Goal: Transaction & Acquisition: Purchase product/service

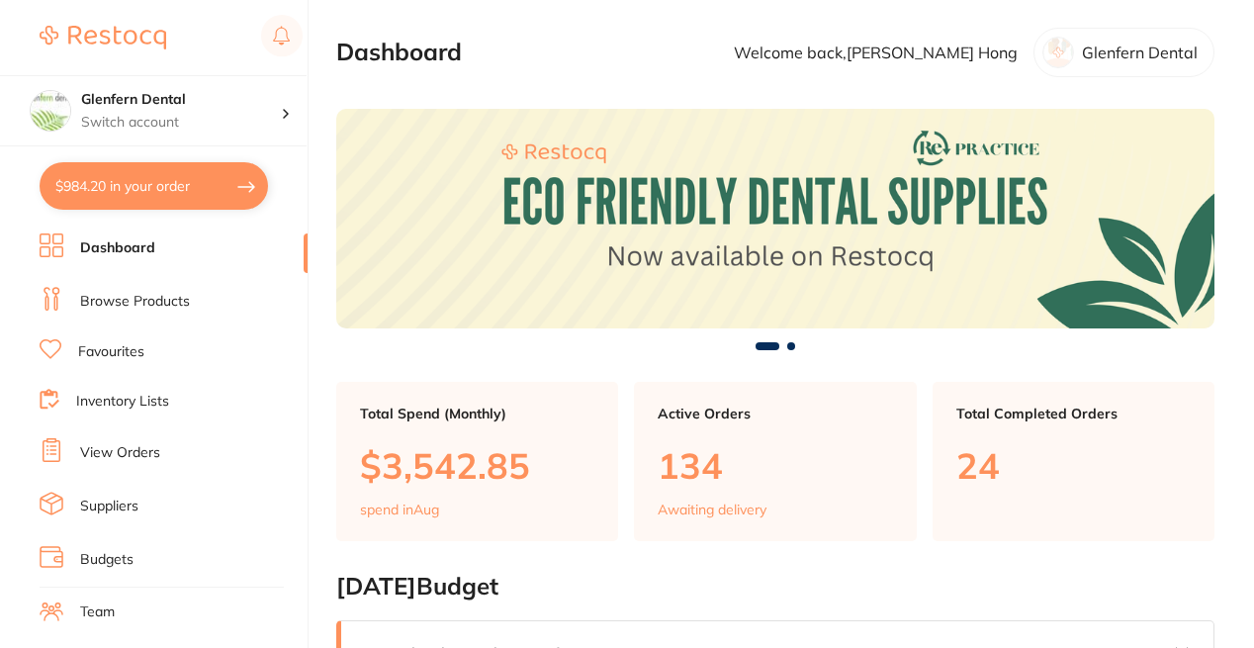
click at [114, 453] on link "View Orders" at bounding box center [120, 453] width 80 height 20
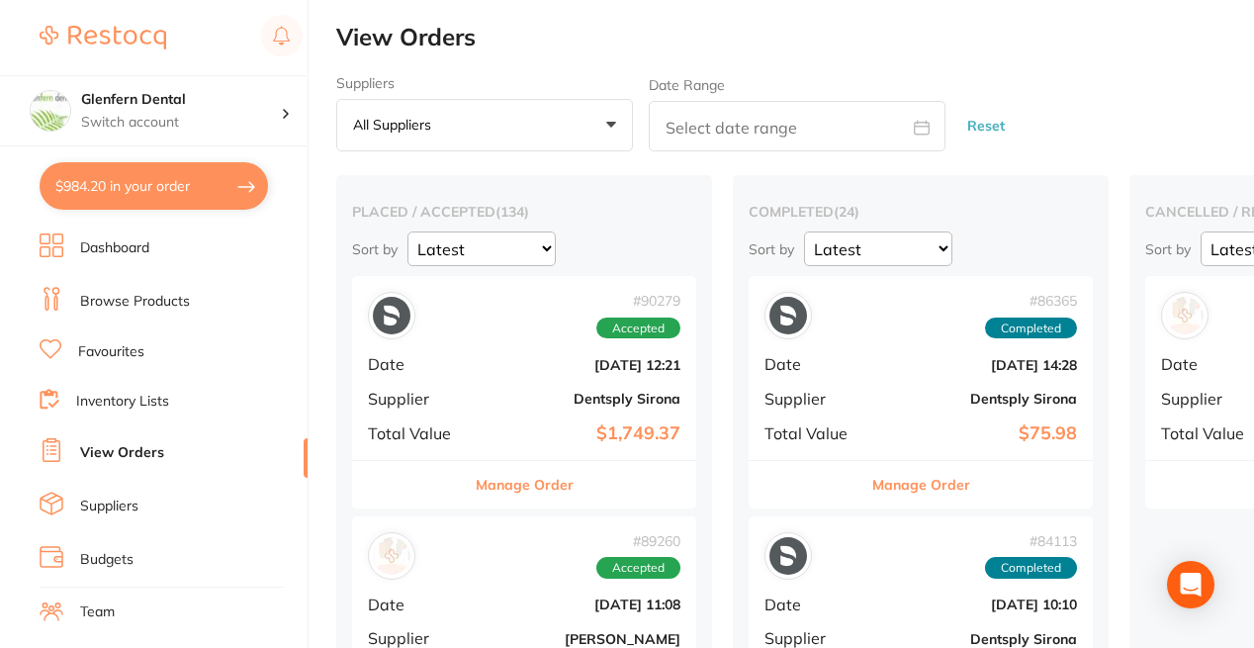
click at [497, 361] on b "[DATE] 12:21" at bounding box center [582, 365] width 198 height 16
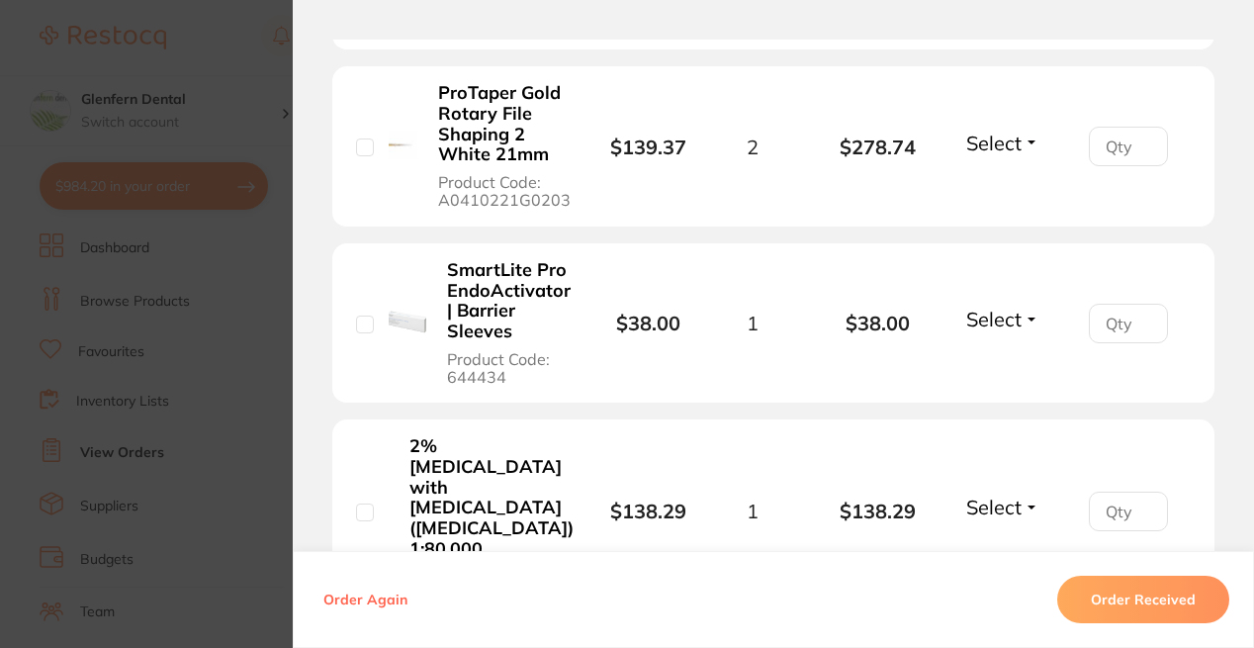
scroll to position [1286, 0]
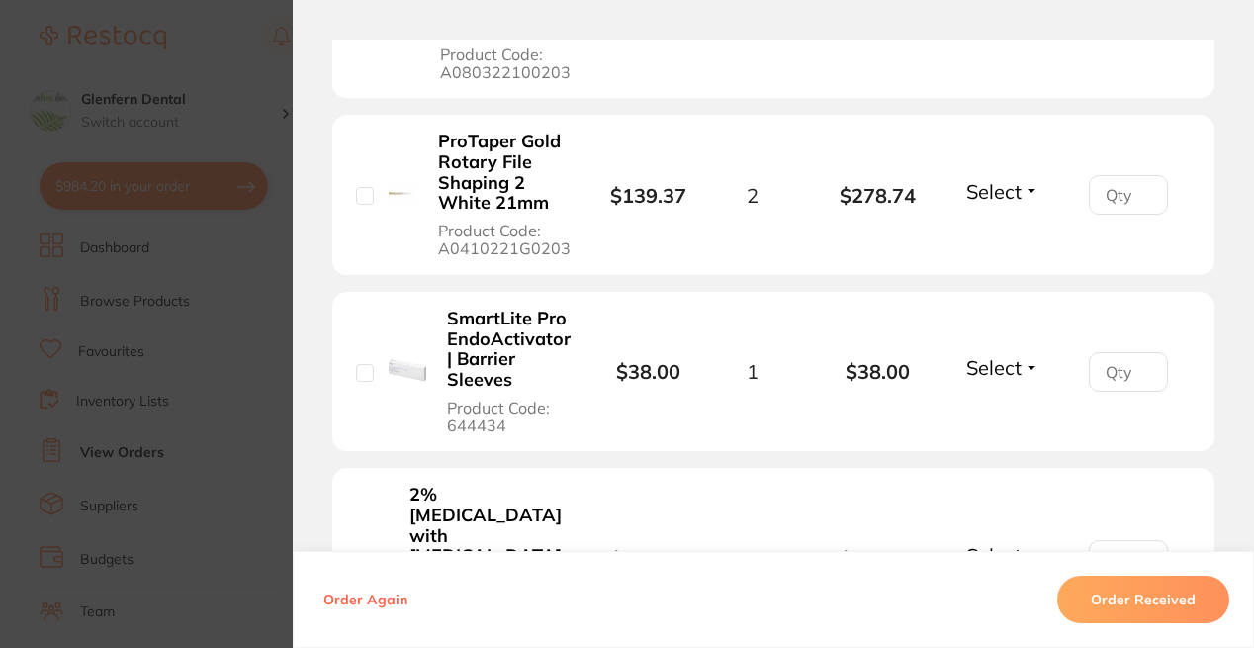
click at [204, 115] on section "Order ID: Restocq- 90279 Order Information Accepted Order Order Date [DATE] 12:…" at bounding box center [627, 324] width 1254 height 648
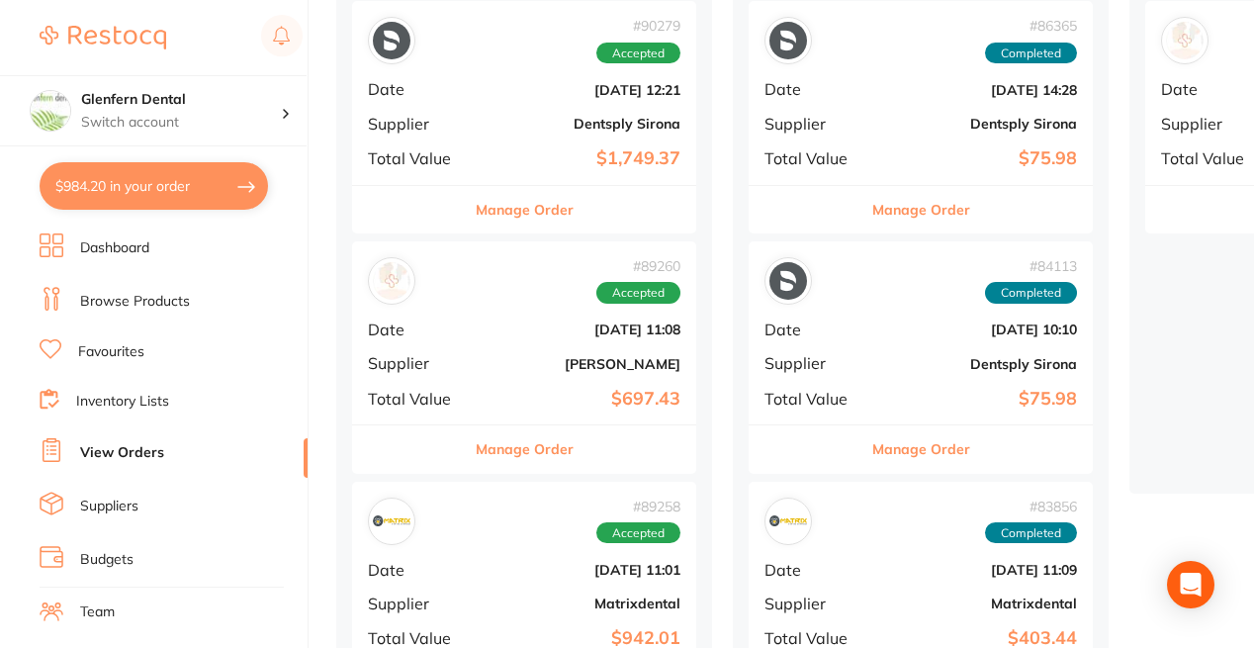
scroll to position [297, 0]
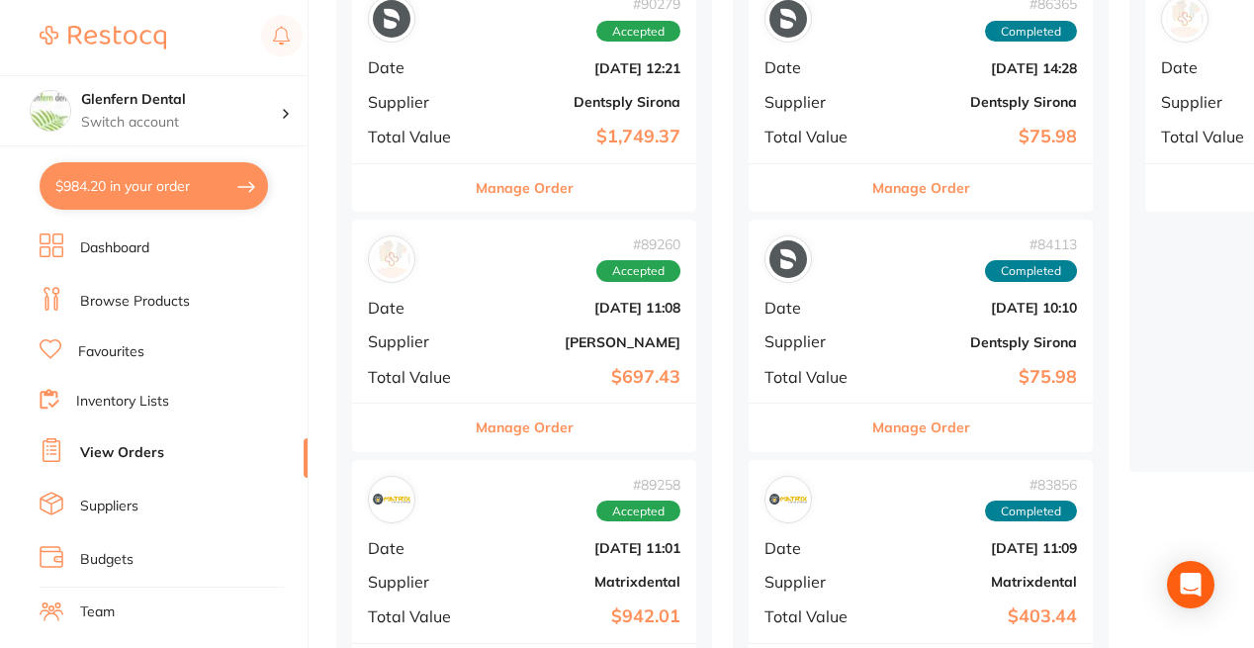
click at [436, 325] on div "# 89260 Accepted Date [DATE] 11:08 Supplier [PERSON_NAME] Total Value $697.43" at bounding box center [524, 311] width 344 height 183
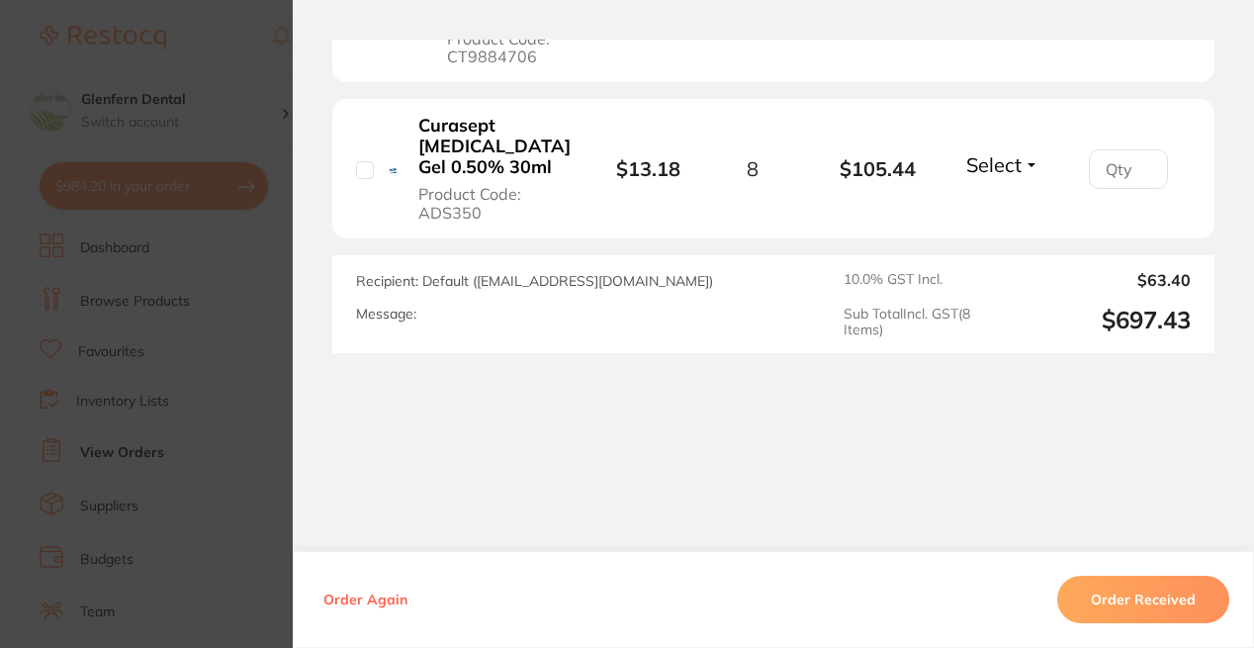
scroll to position [1943, 0]
click at [193, 423] on section "Order ID: Restocq- 89260 Order Information Accepted Order Order Date [DATE] 11:…" at bounding box center [627, 324] width 1254 height 648
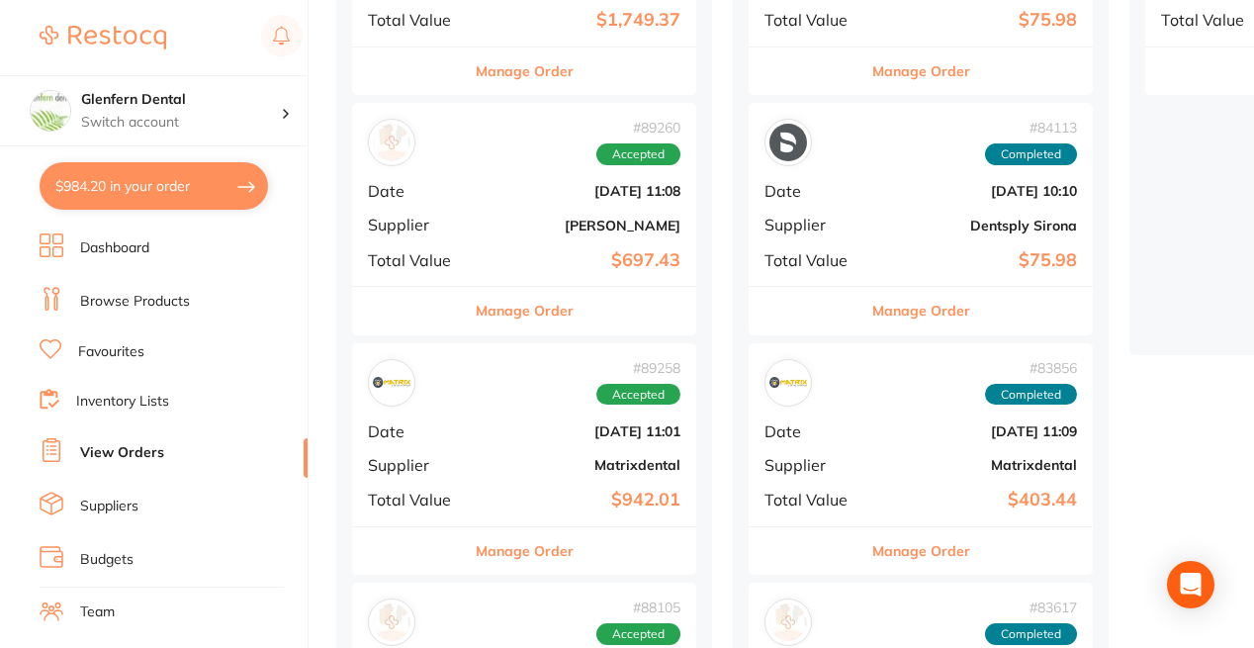
scroll to position [593, 0]
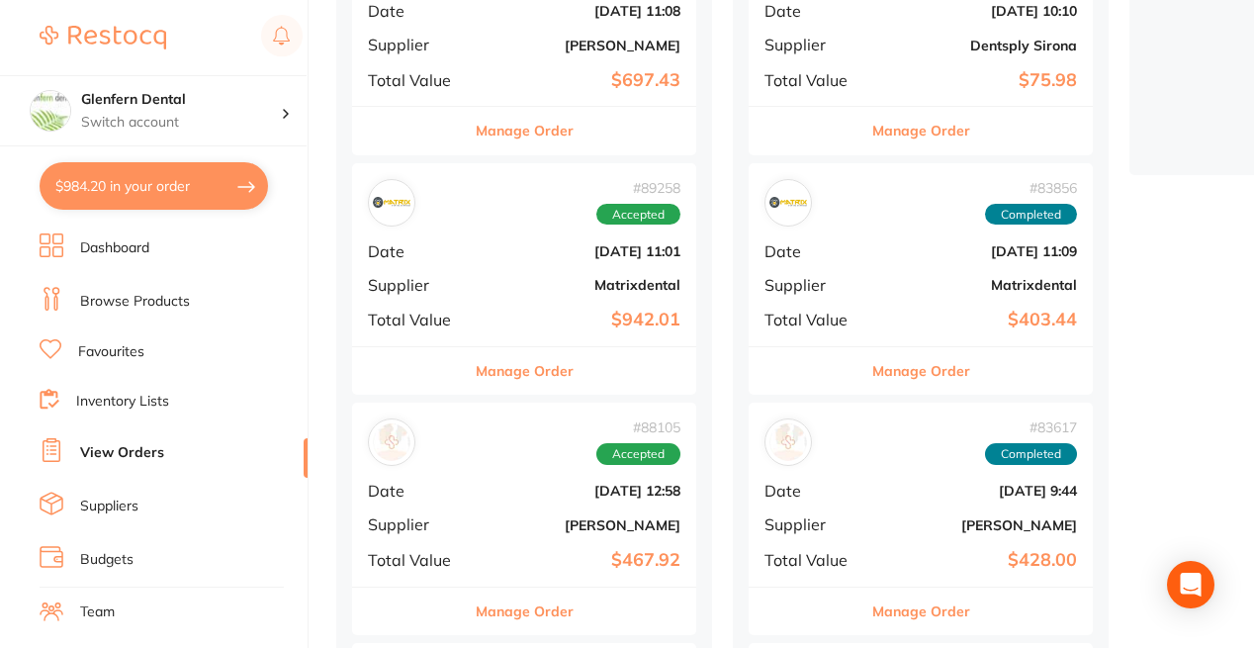
click at [476, 288] on div "# 89258 Accepted Date [DATE] 11:01 Supplier Matrixdental Total Value $942.01" at bounding box center [524, 254] width 344 height 183
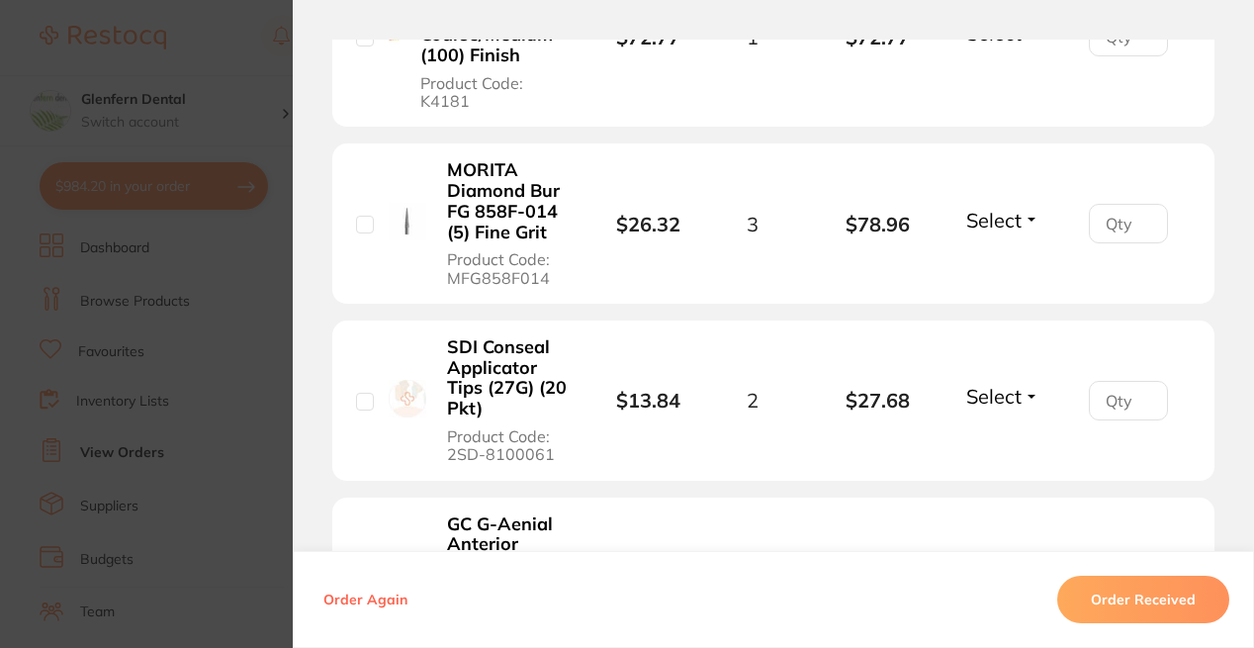
scroll to position [1682, 0]
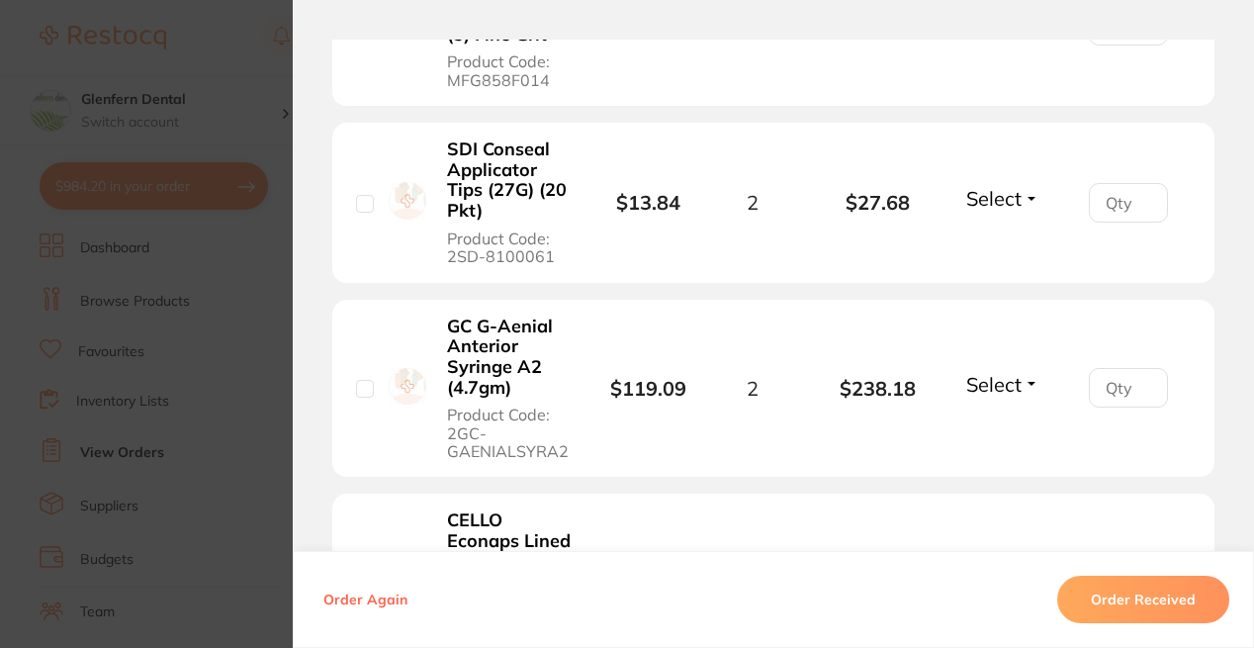
click at [255, 497] on section "Order ID: Restocq- 89258 Order Information Accepted Order Order Date [DATE] 11:…" at bounding box center [627, 324] width 1254 height 648
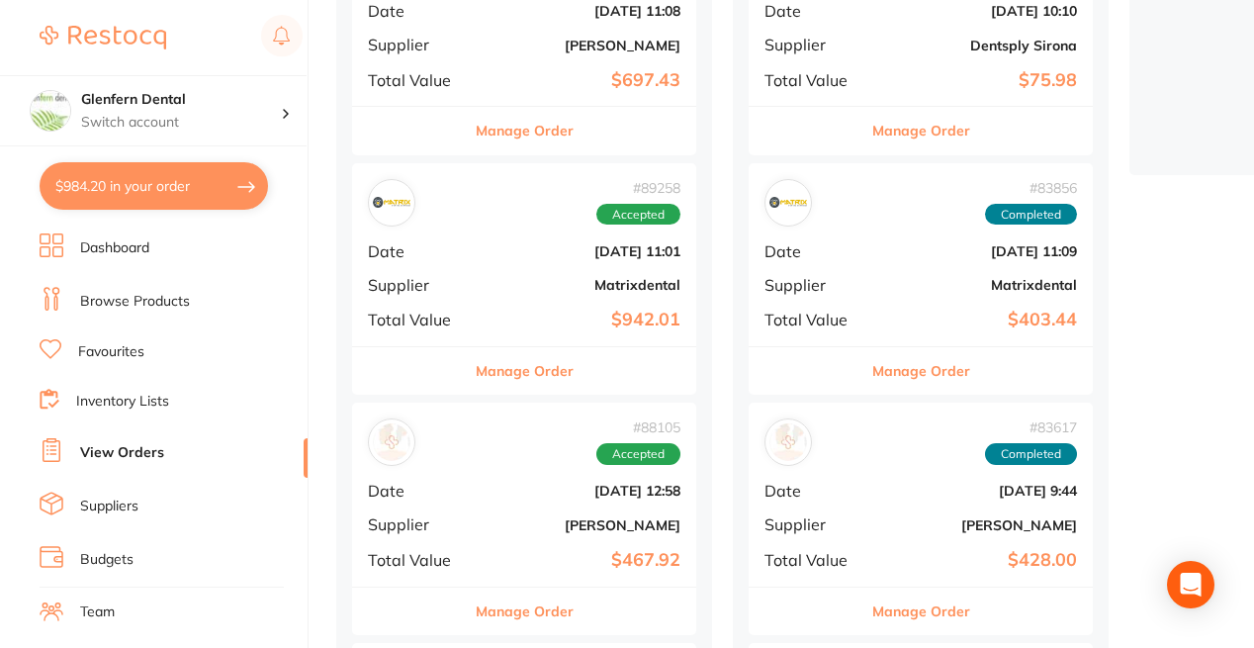
click at [115, 195] on button "$984.20 in your order" at bounding box center [154, 185] width 228 height 47
checkbox input "true"
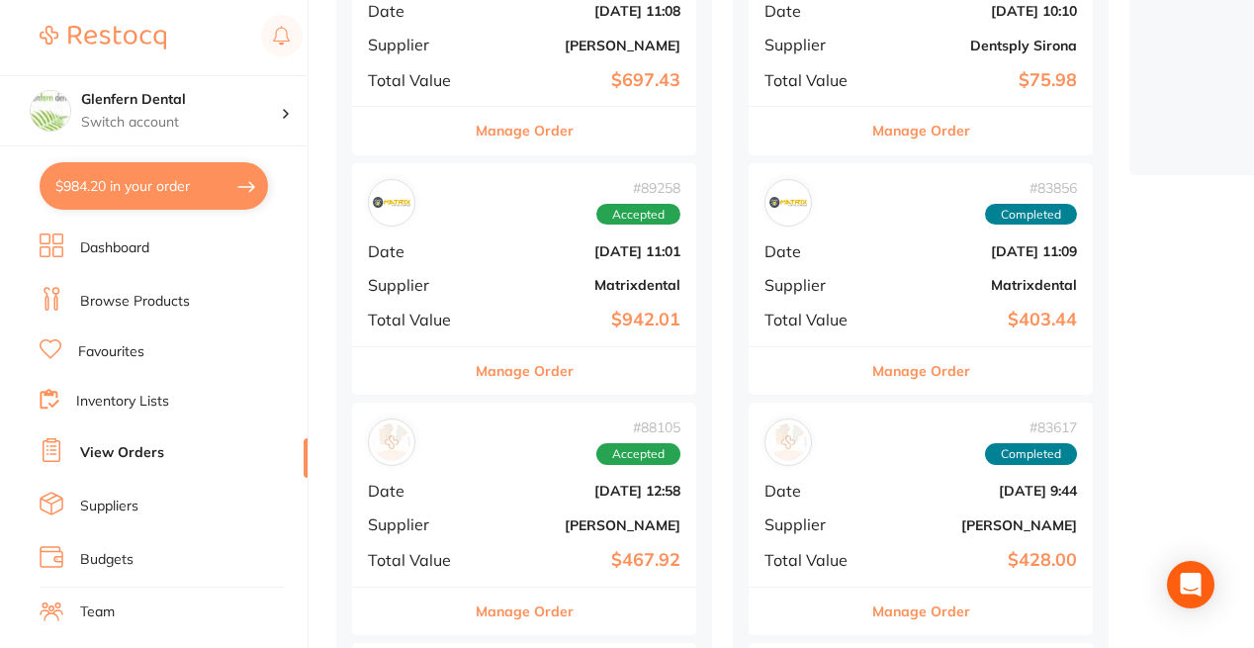
checkbox input "true"
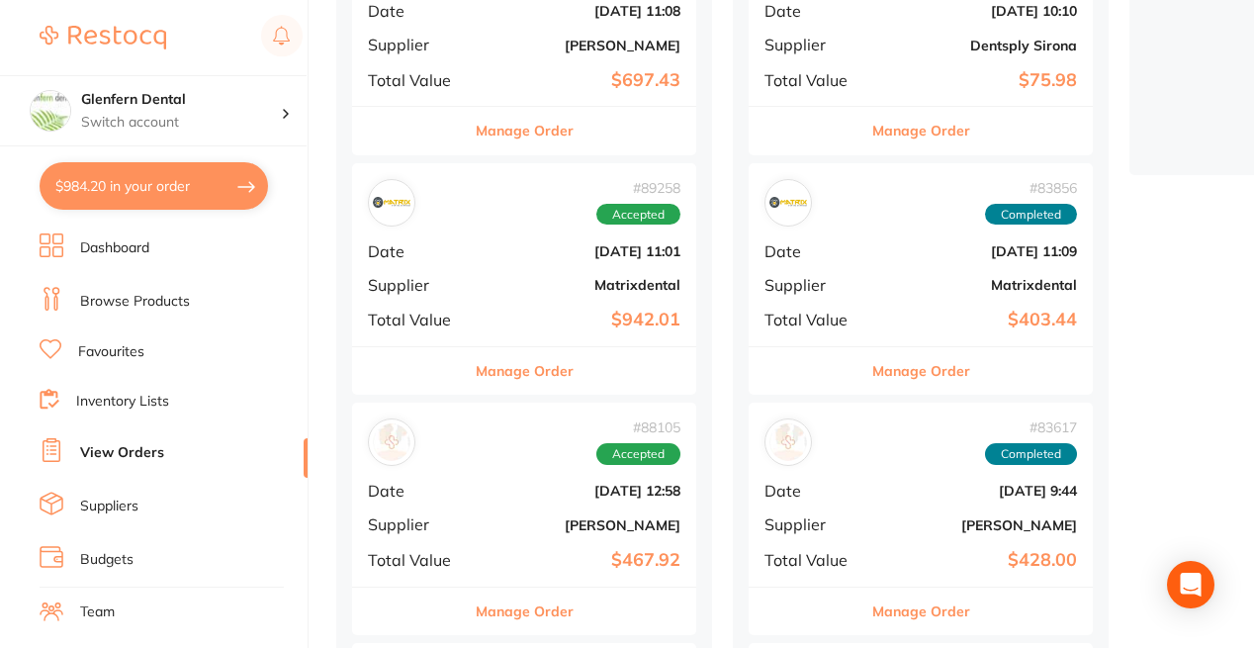
checkbox input "true"
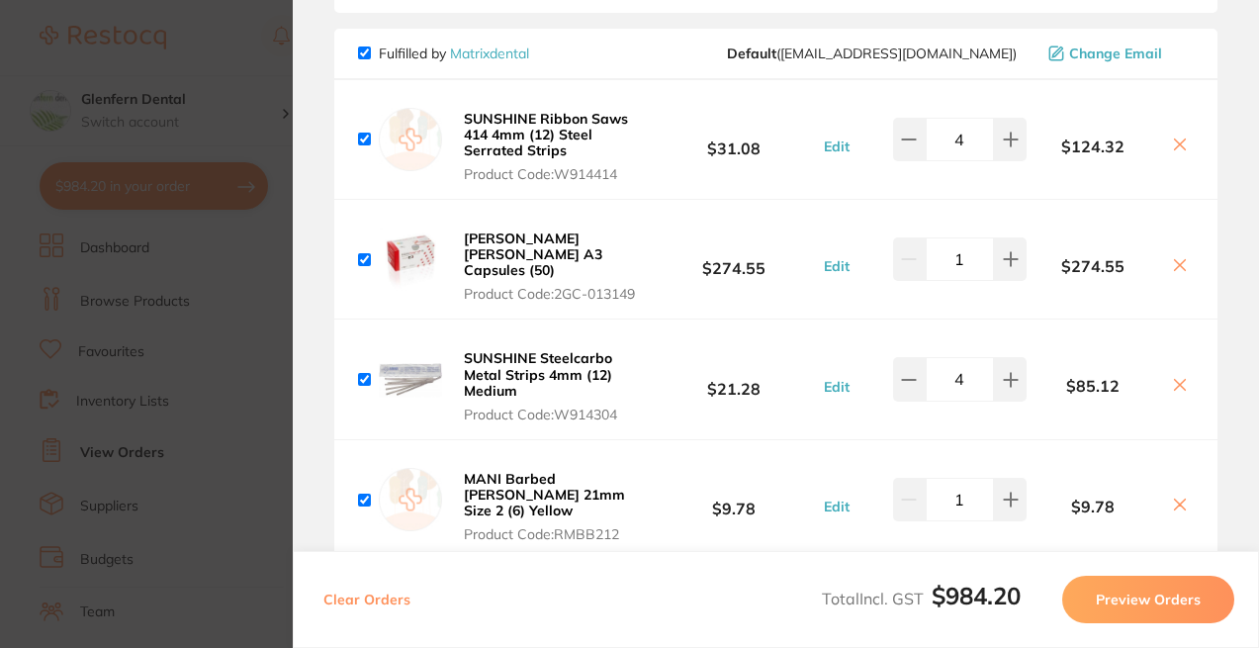
scroll to position [198, 0]
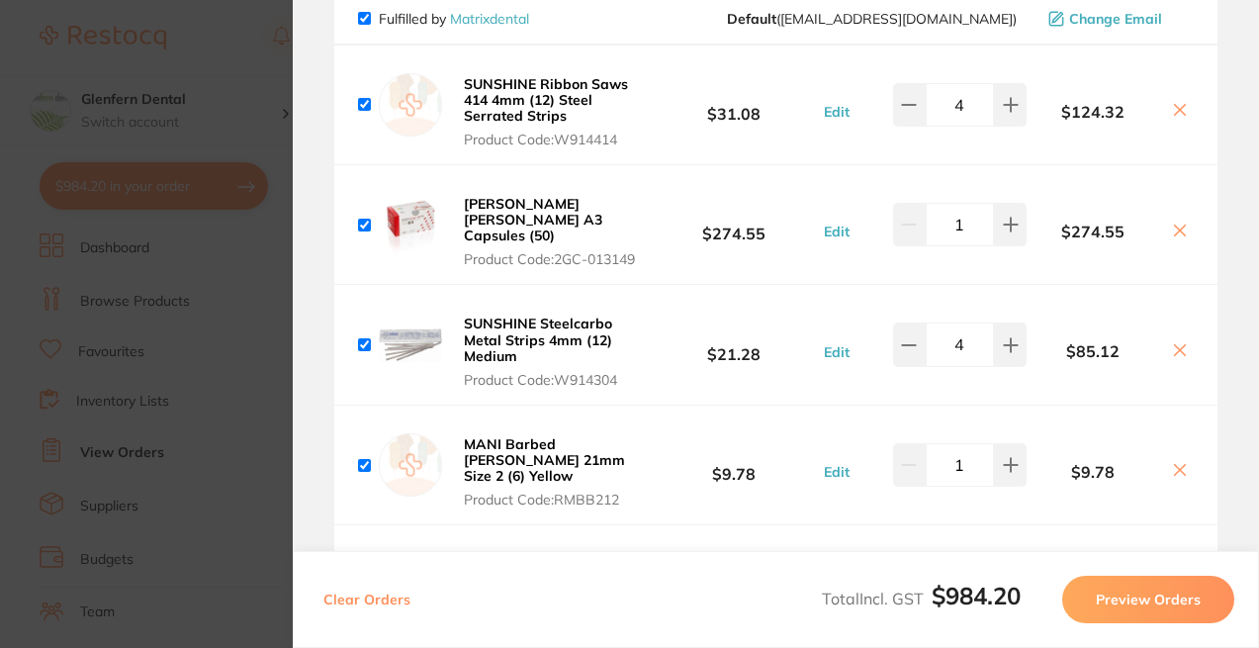
click at [571, 435] on b "MANI Barbed [PERSON_NAME] 21mm Size 2 (6) Yellow" at bounding box center [544, 459] width 161 height 49
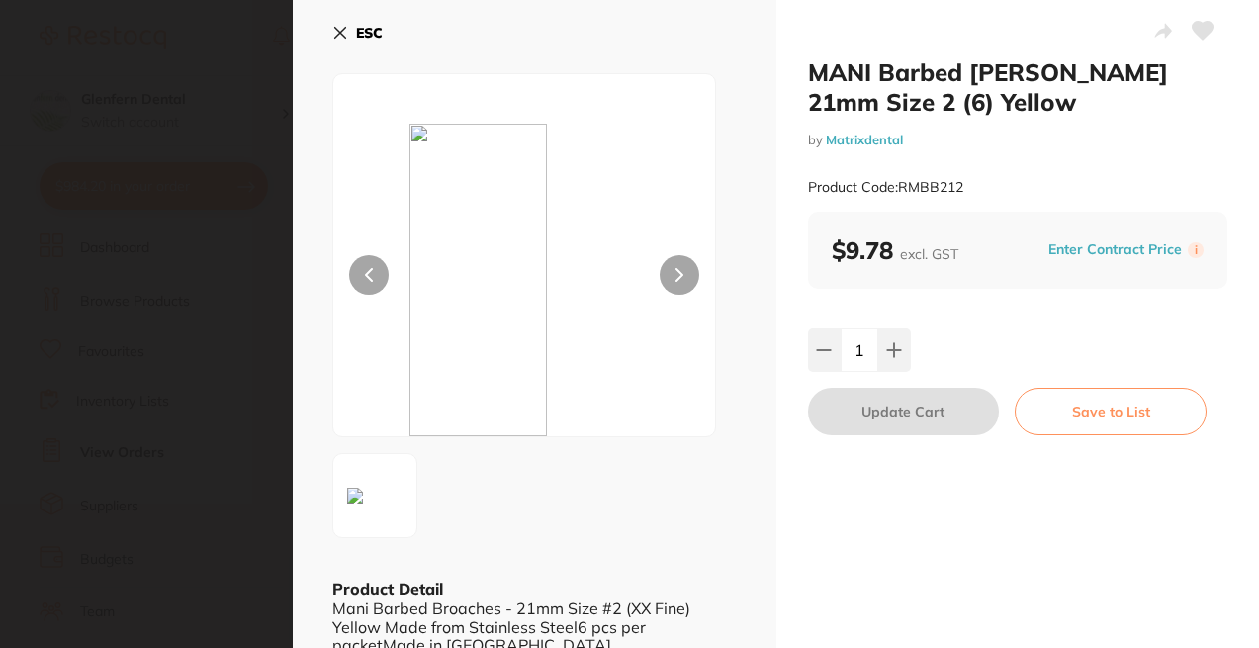
click at [340, 36] on icon at bounding box center [340, 33] width 16 height 16
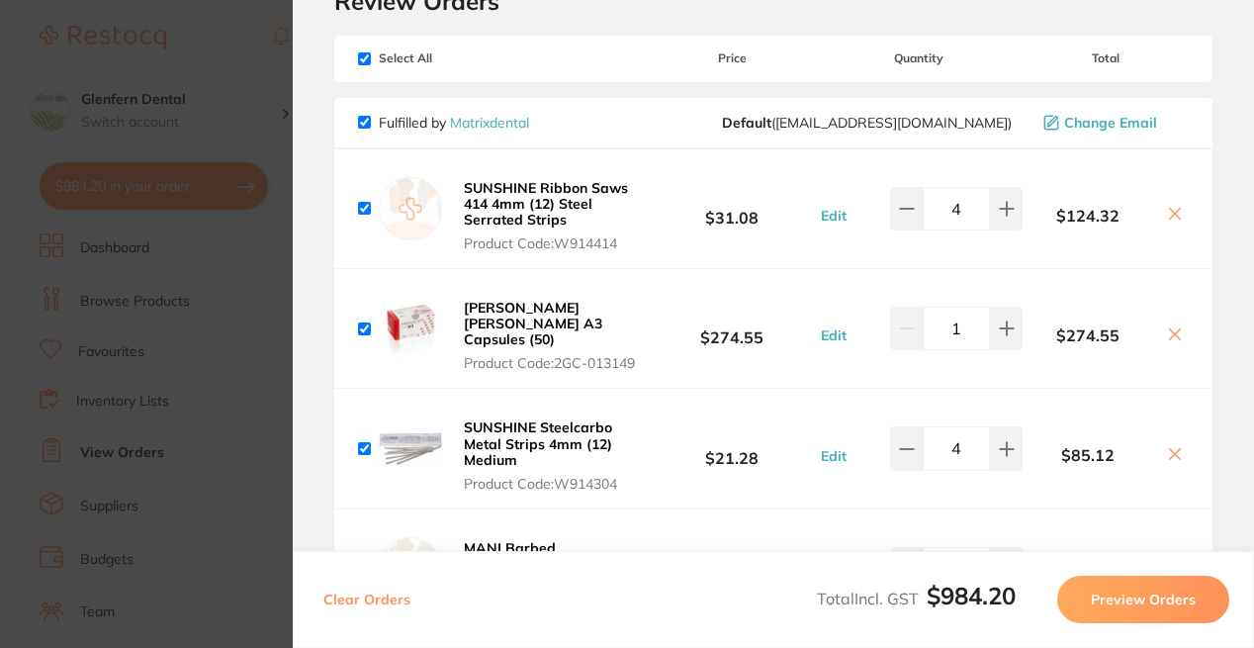
scroll to position [0, 0]
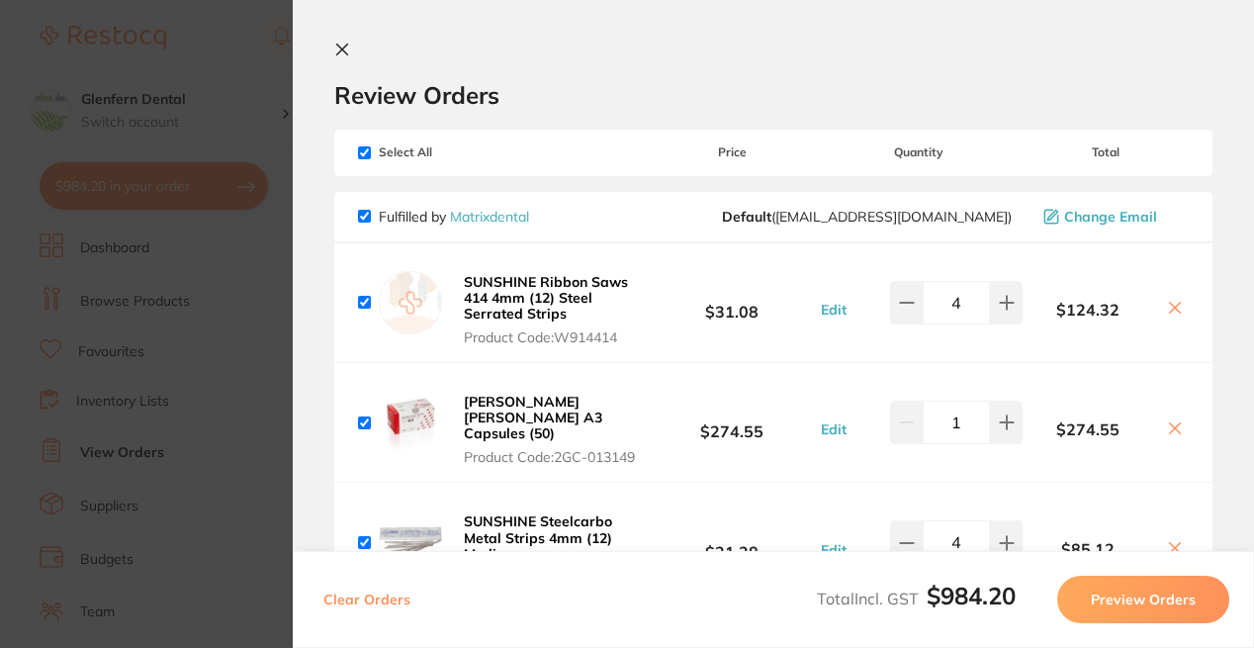
click at [174, 322] on section "Update RRP Set your pre negotiated price for this item. Item Agreed RRP (excl. …" at bounding box center [627, 324] width 1254 height 648
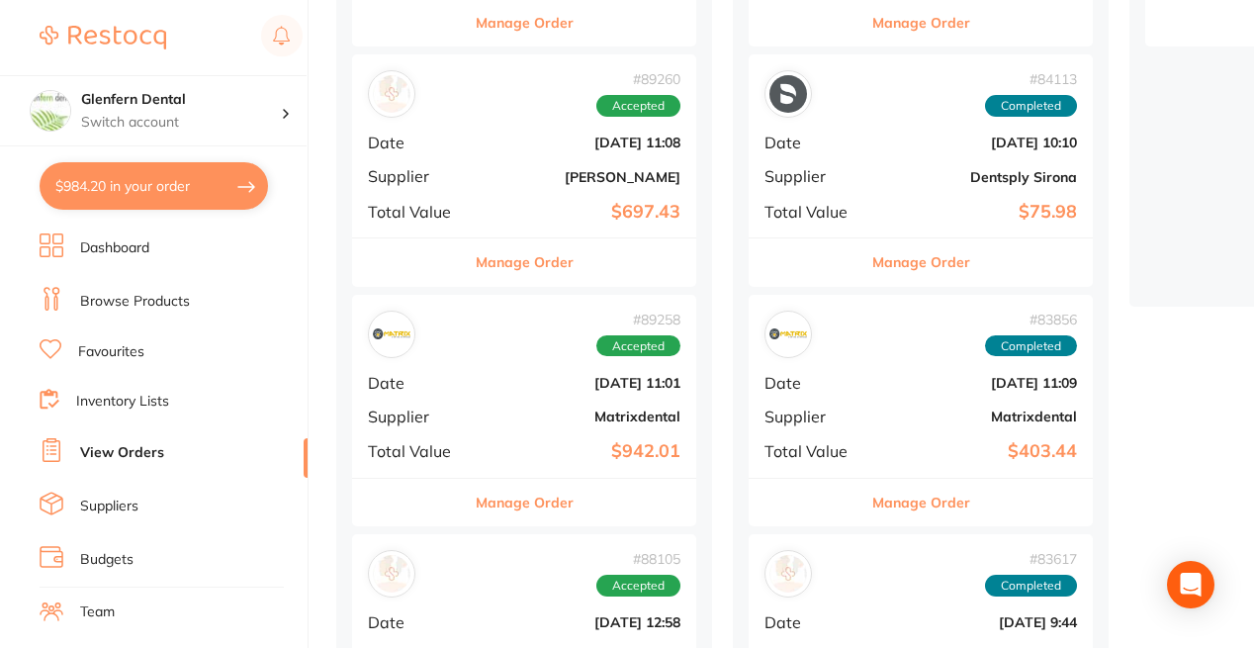
scroll to position [297, 0]
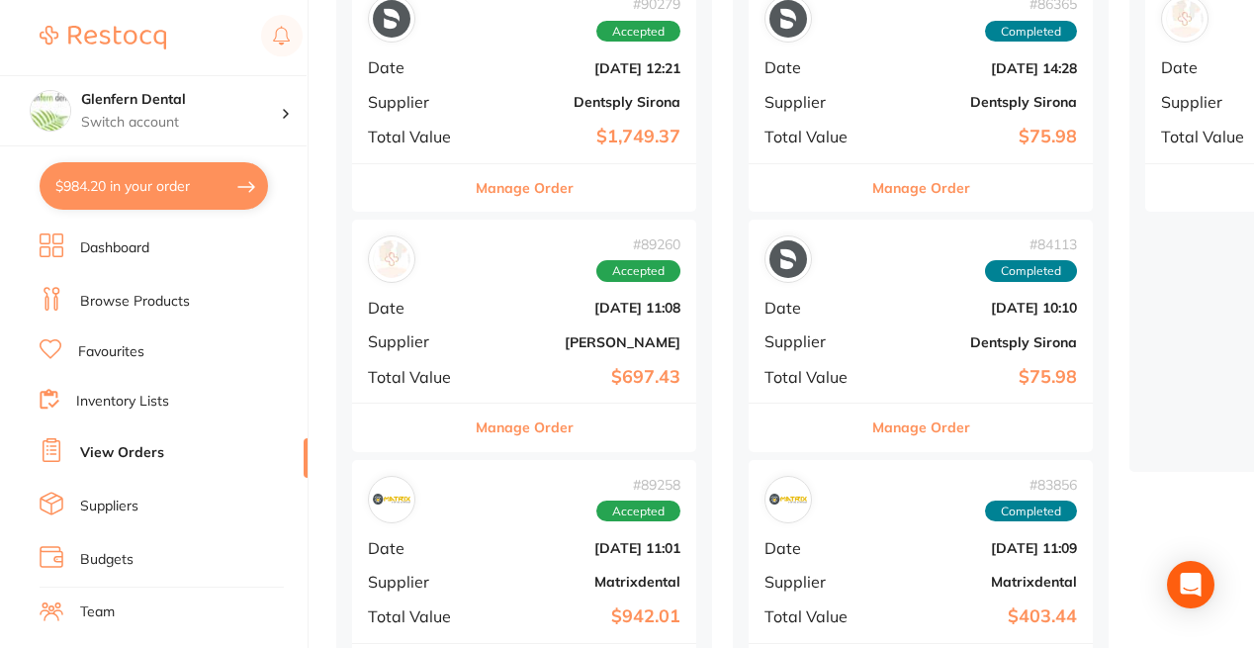
click at [123, 248] on link "Dashboard" at bounding box center [114, 248] width 69 height 20
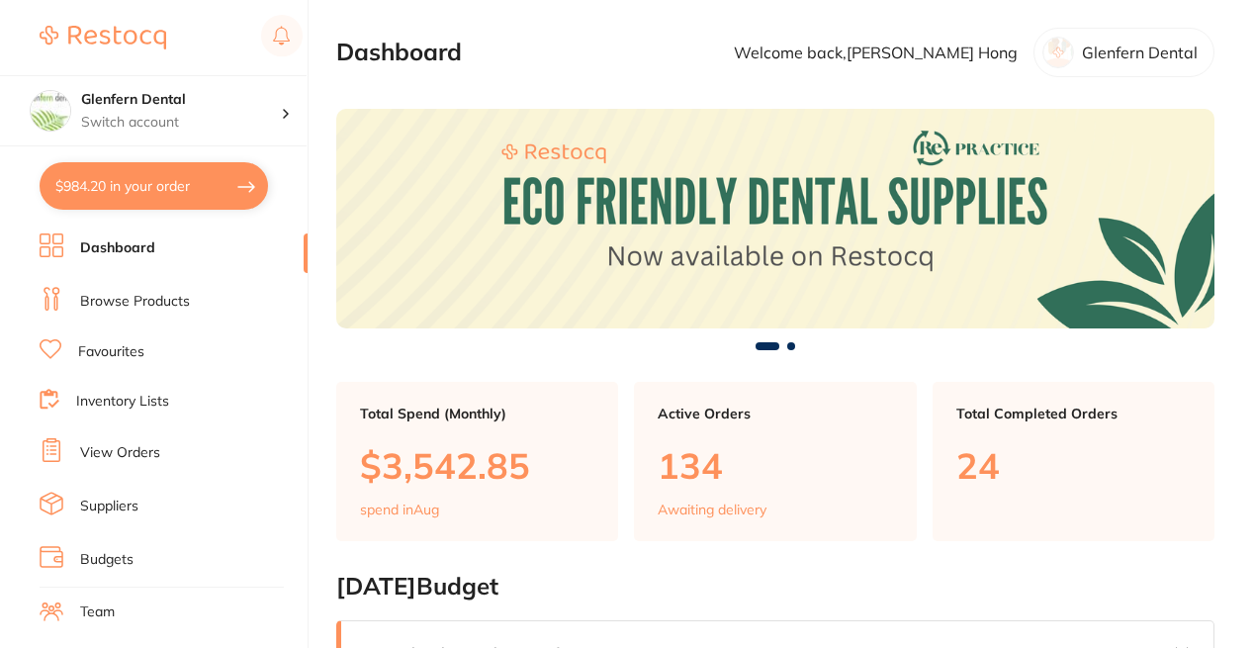
click at [137, 305] on link "Browse Products" at bounding box center [135, 302] width 110 height 20
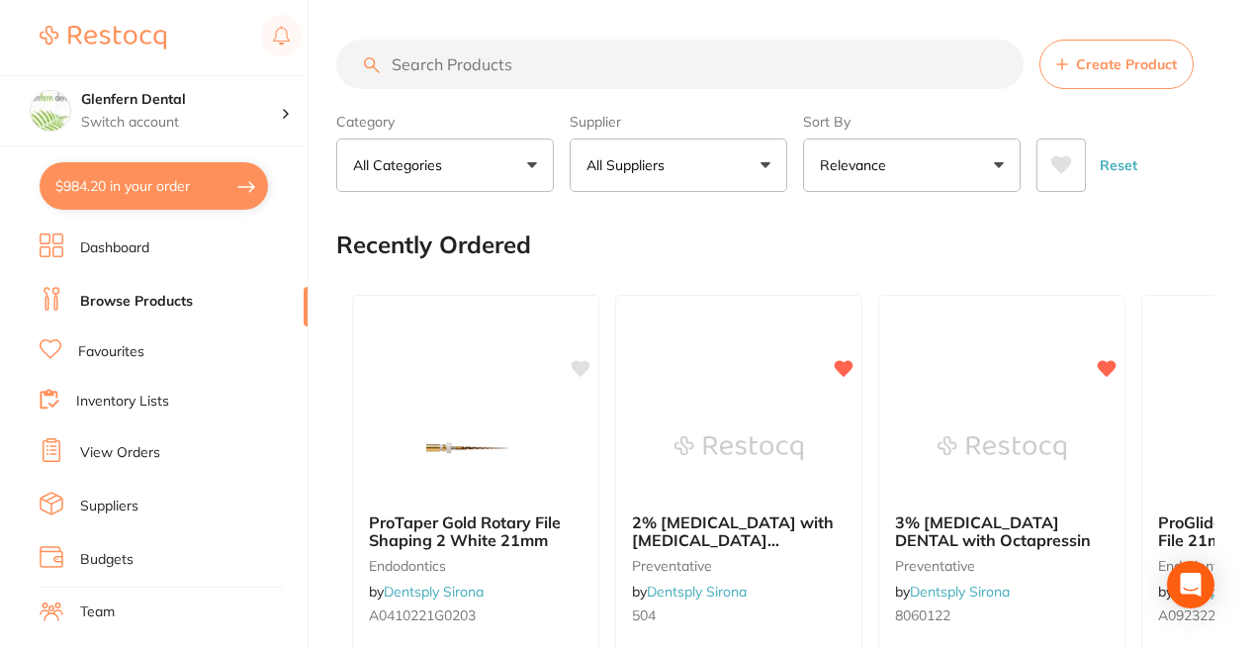
click at [430, 73] on input "search" at bounding box center [679, 64] width 687 height 49
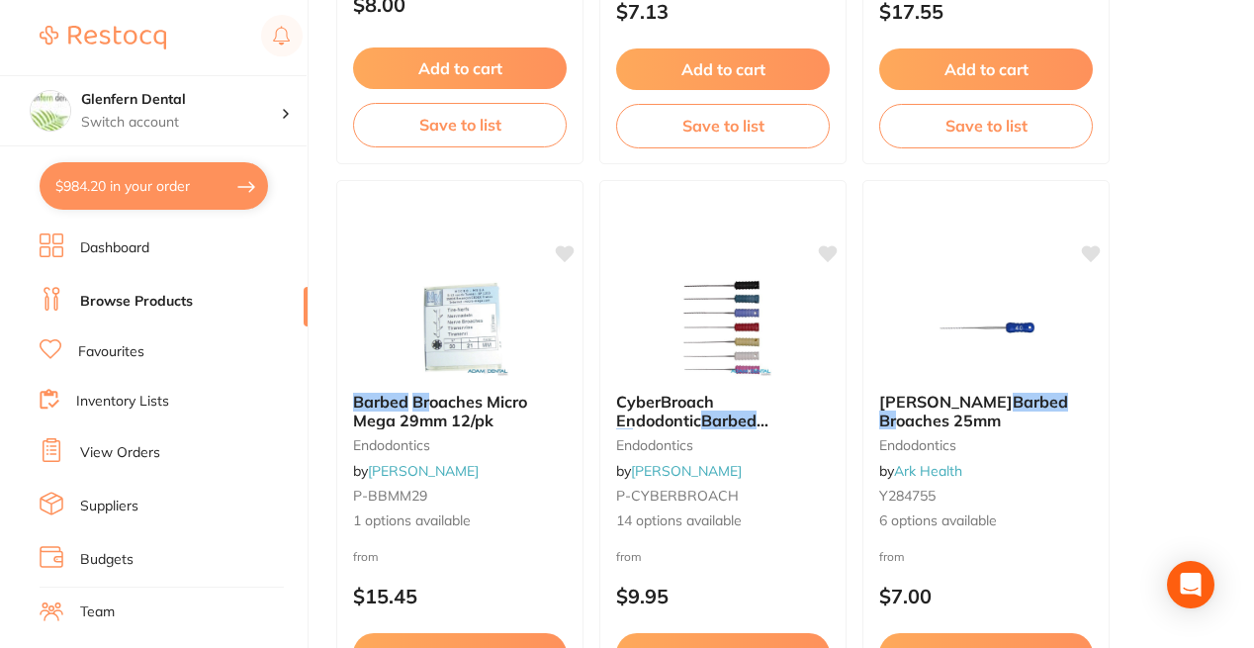
scroll to position [2473, 0]
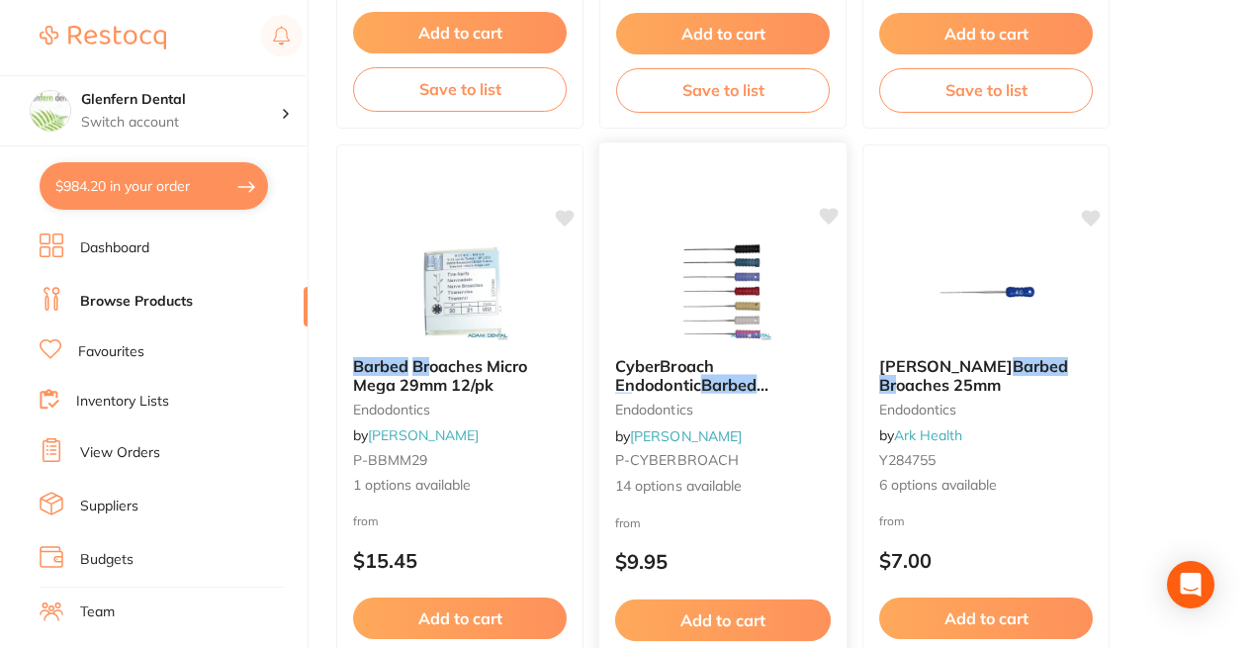
type input "barbed br"
click at [733, 286] on img at bounding box center [723, 291] width 130 height 100
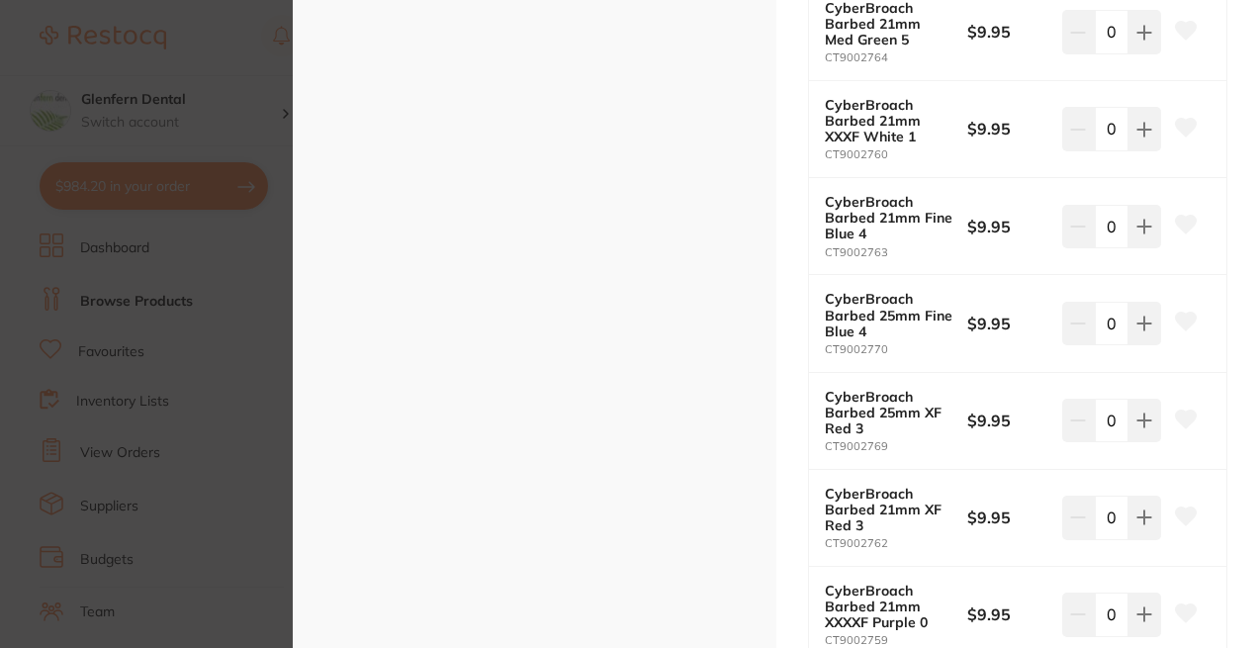
scroll to position [791, 0]
click at [205, 99] on section "CyberBroach Endodontic Barbed Broaches endodontics by [PERSON_NAME] Product Cod…" at bounding box center [629, 324] width 1259 height 648
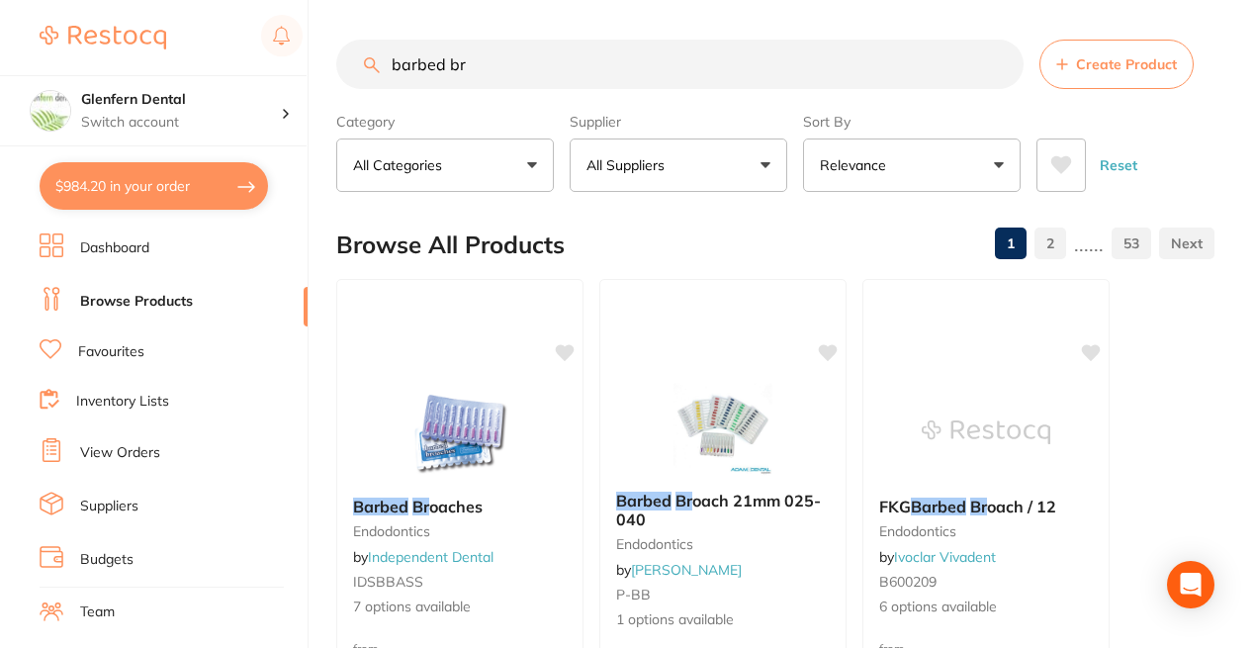
click at [665, 165] on p "All Suppliers" at bounding box center [630, 165] width 86 height 20
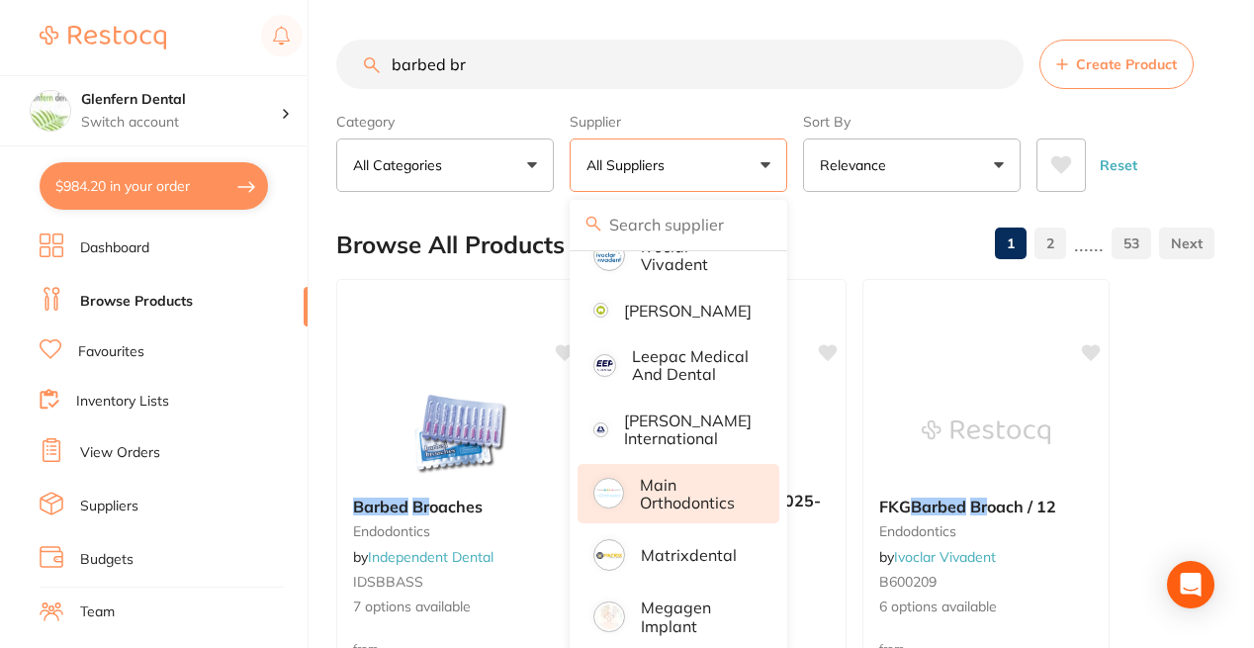
scroll to position [1342, 0]
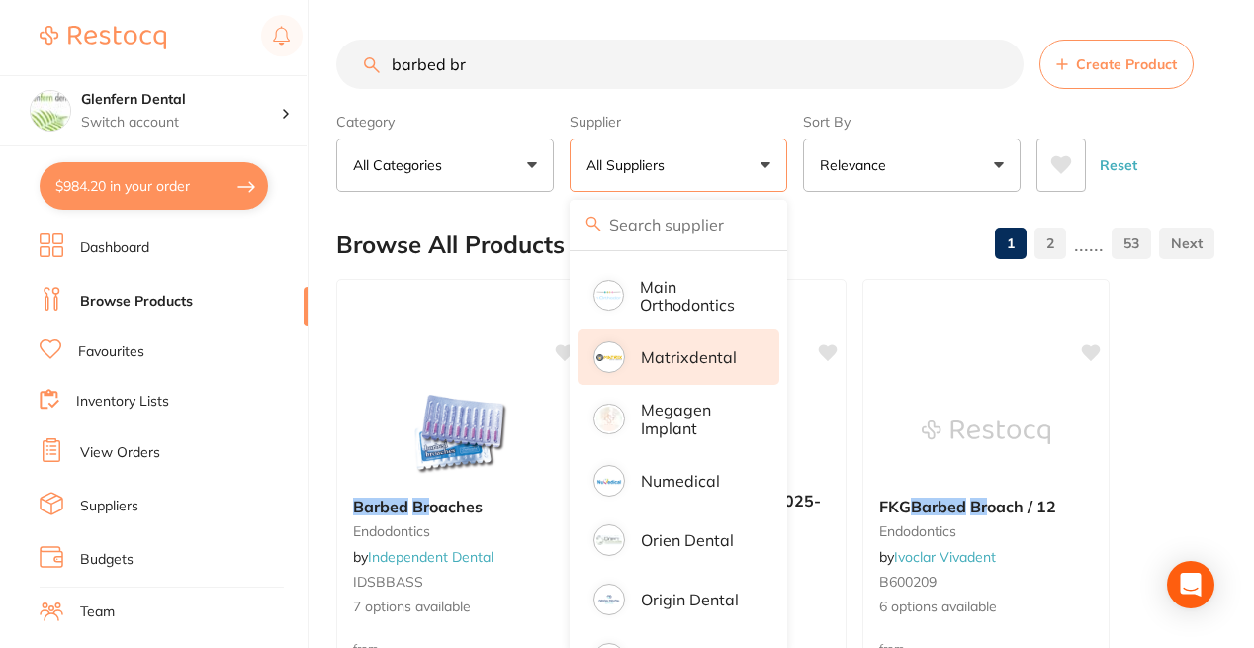
click at [708, 366] on p "Matrixdental" at bounding box center [689, 357] width 96 height 18
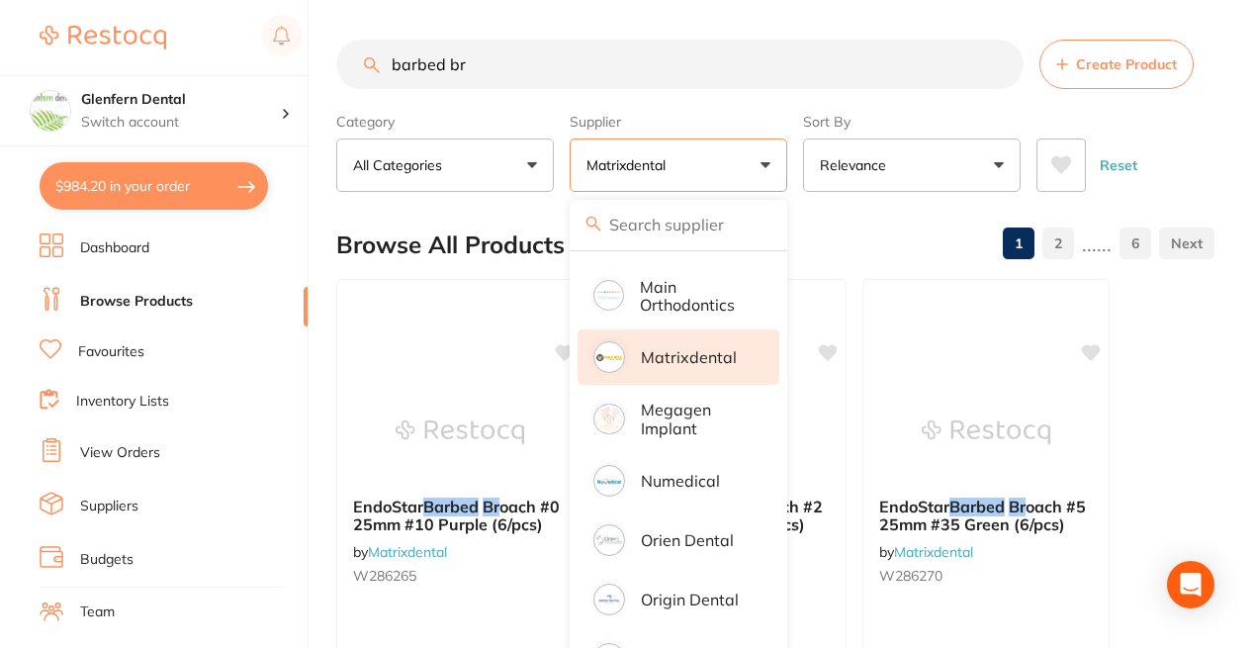
click at [285, 592] on ul "Dashboard Browse Products Favourites Inventory Lists View Orders Suppliers Budg…" at bounding box center [174, 574] width 268 height 683
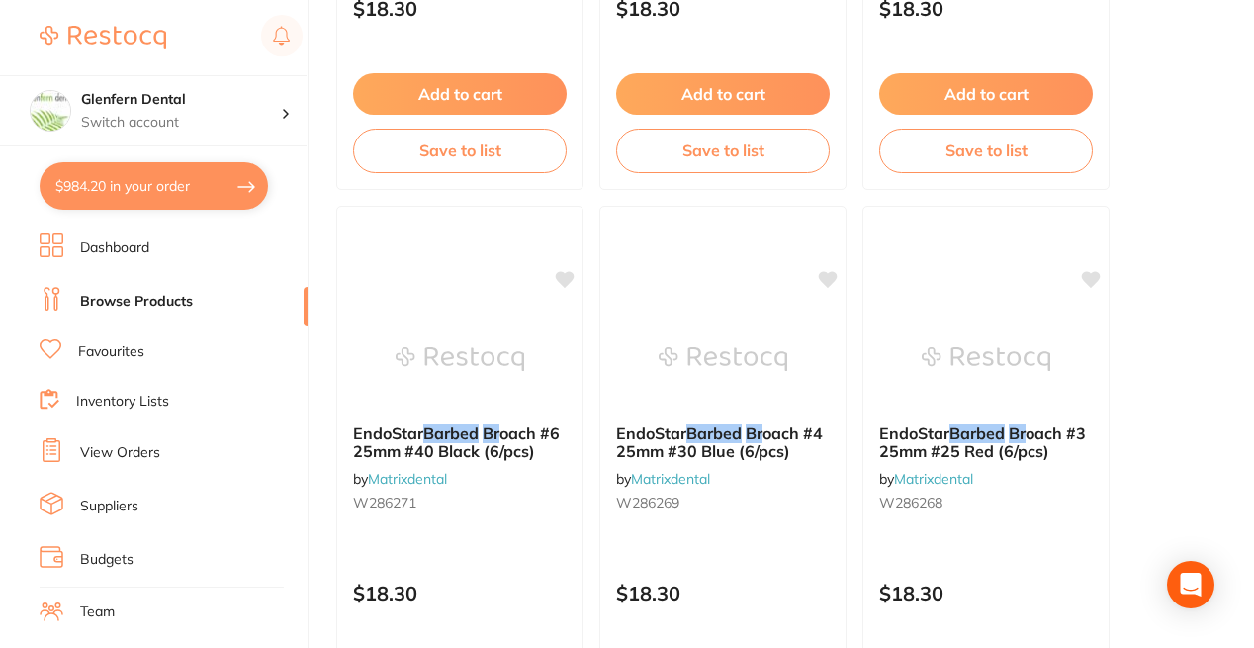
scroll to position [692, 0]
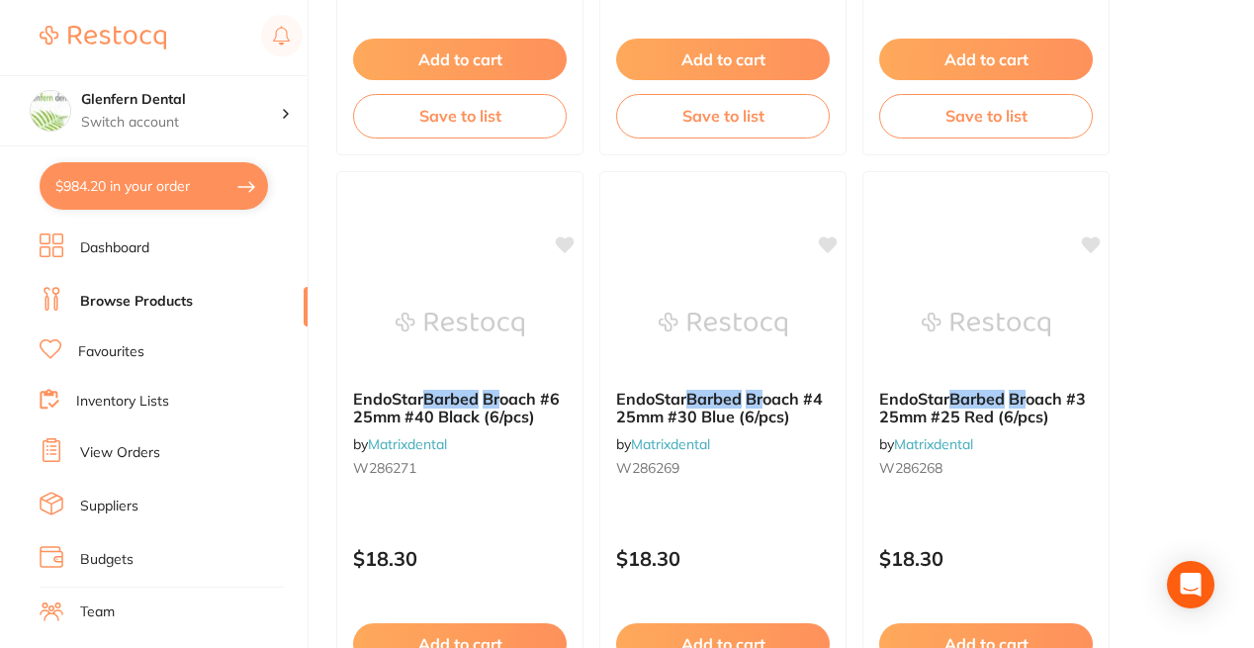
click at [140, 199] on button "$984.20 in your order" at bounding box center [154, 185] width 228 height 47
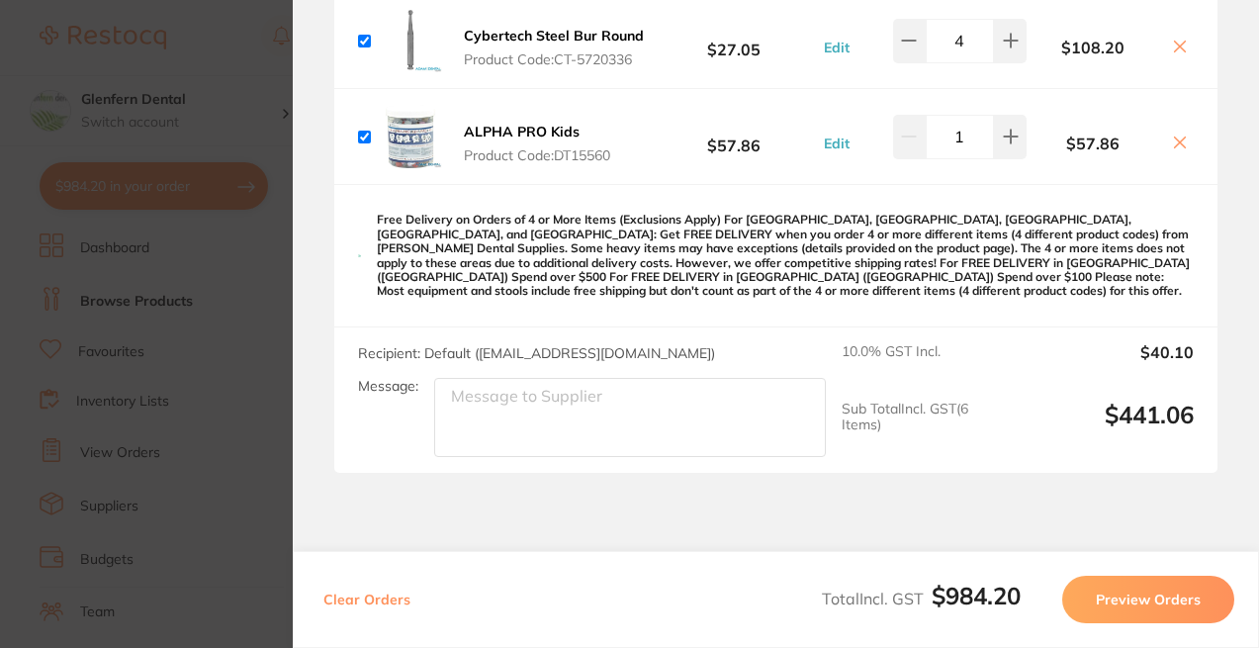
scroll to position [1466, 0]
